Goal: Communication & Community: Answer question/provide support

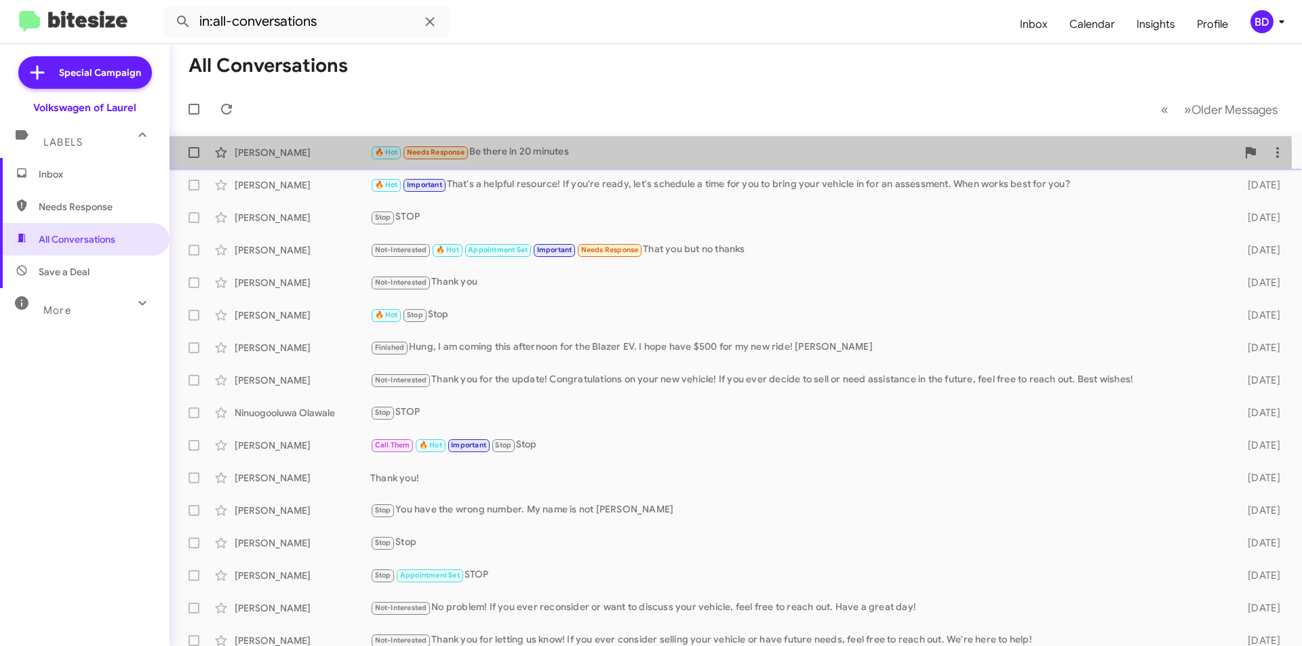
click at [616, 155] on div "🔥 Hot Needs Response Be there in 20 minutes" at bounding box center [803, 152] width 866 height 16
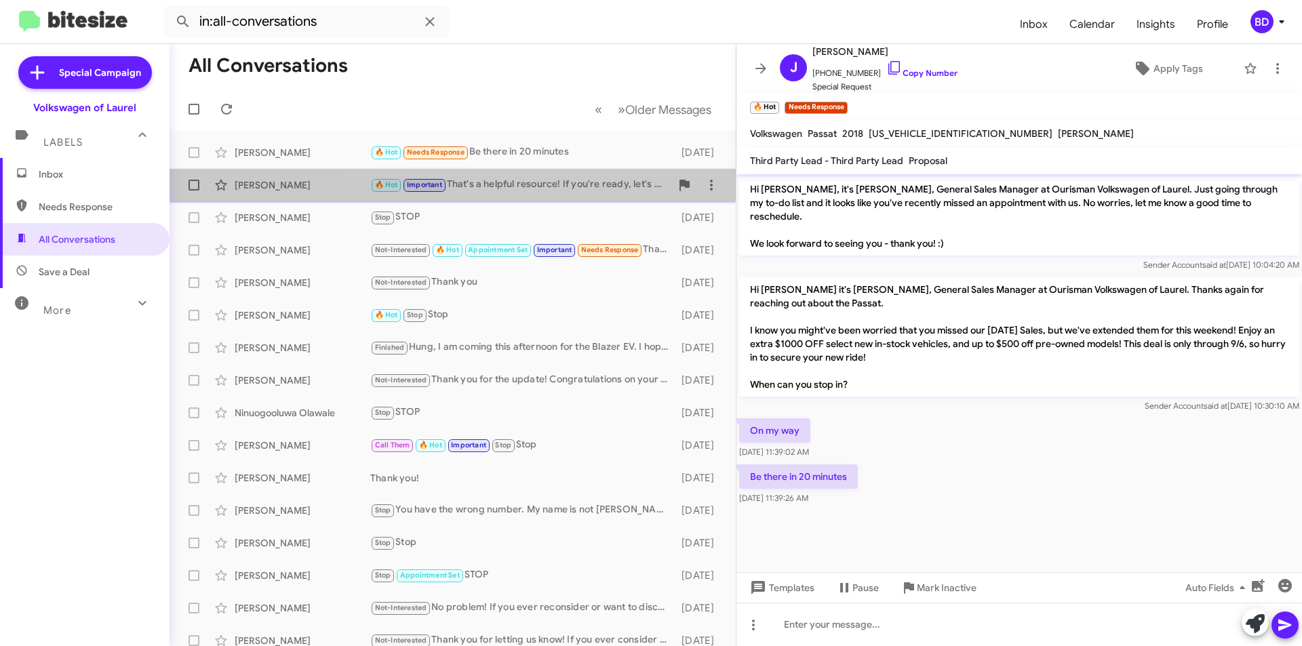
click at [548, 184] on div "🔥 Hot Important That's a helpful resource! If you're ready, let's schedule a ti…" at bounding box center [520, 185] width 300 height 16
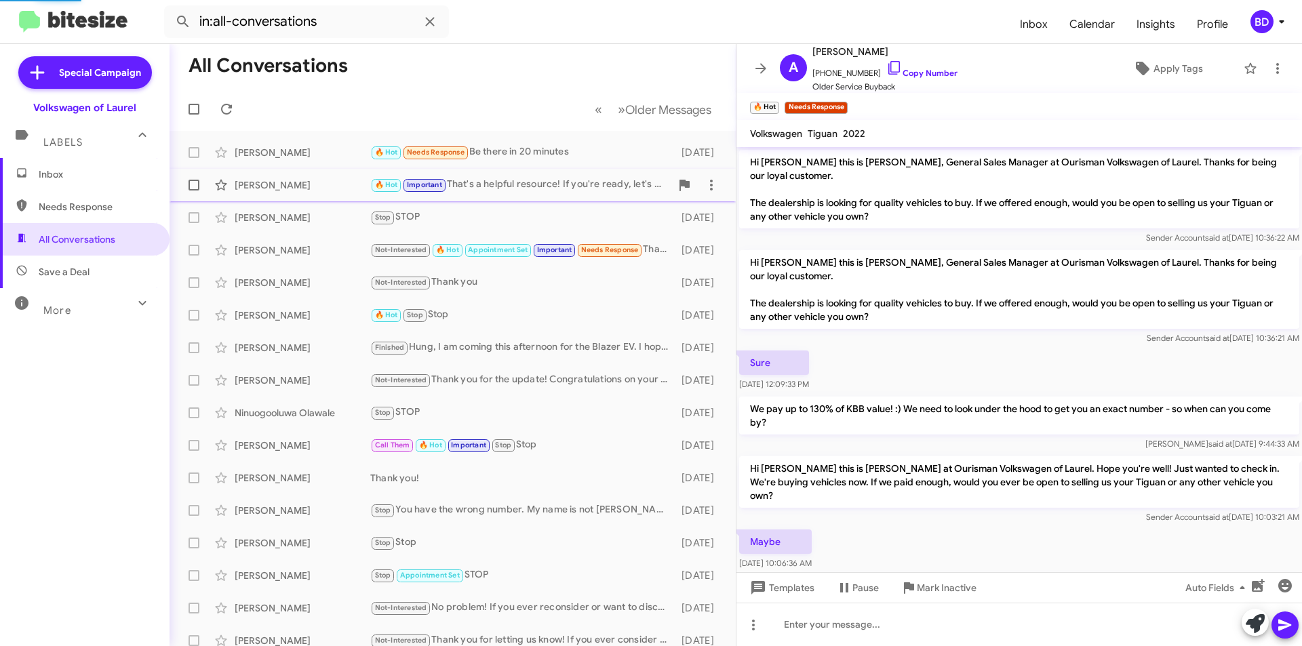
scroll to position [557, 0]
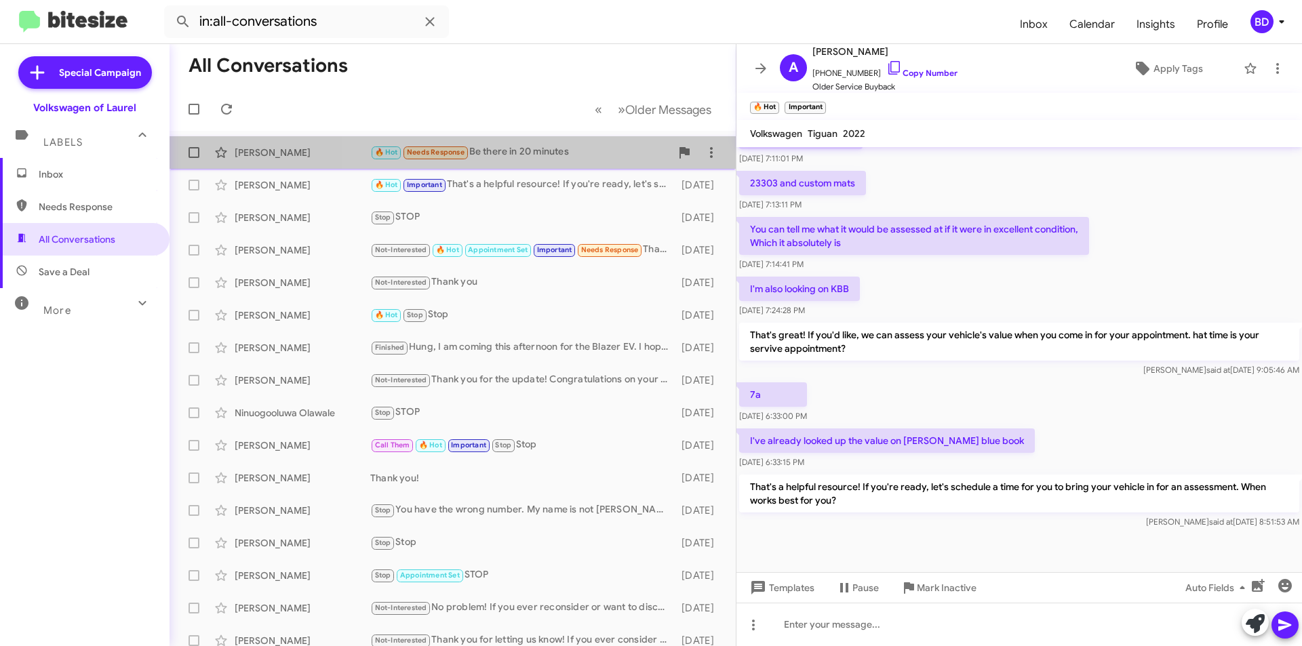
click at [540, 150] on div "🔥 Hot Needs Response Be there in 20 minutes" at bounding box center [520, 152] width 300 height 16
